Goal: Information Seeking & Learning: Learn about a topic

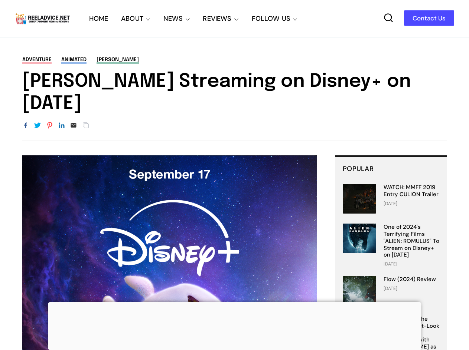
click at [26, 76] on h1 "[PERSON_NAME] Streaming on Disney+ on [DATE]" at bounding box center [234, 92] width 424 height 45
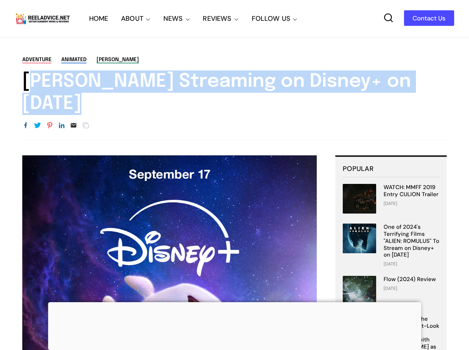
drag, startPoint x: 26, startPoint y: 76, endPoint x: 420, endPoint y: 177, distance: 407.2
click at [82, 96] on h1 "[PERSON_NAME] Streaming on Disney+ on [DATE]" at bounding box center [234, 92] width 424 height 45
copy div "[PERSON_NAME] Streaming on Disney+ on [DATE]"
click at [217, 107] on h1 "[PERSON_NAME] Streaming on Disney+ on [DATE]" at bounding box center [234, 92] width 424 height 45
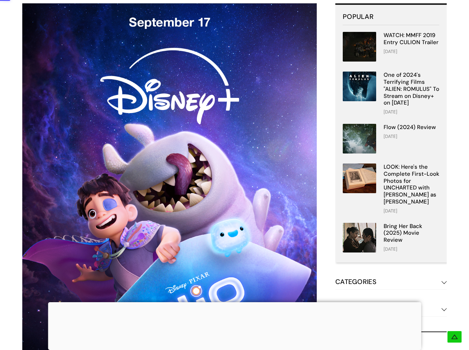
click at [239, 302] on div at bounding box center [234, 302] width 373 height 0
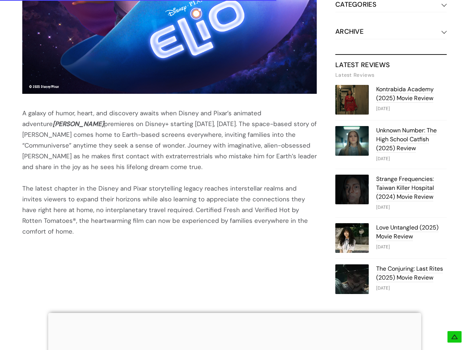
scroll to position [594, 0]
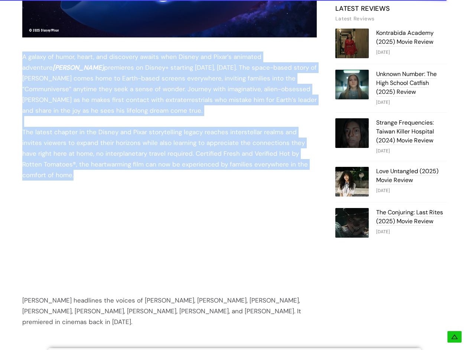
drag, startPoint x: 24, startPoint y: 59, endPoint x: 50, endPoint y: 171, distance: 114.3
click at [50, 171] on div "A galaxy of humor, heart, and discovery awaits when Disney and Pixar’s animated…" at bounding box center [169, 8] width 294 height 679
copy div "A galaxy of humor, heart, and discovery awaits when Disney and Pixar’s animated…"
click at [239, 122] on div at bounding box center [169, 121] width 294 height 11
